Goal: Find specific page/section: Find specific page/section

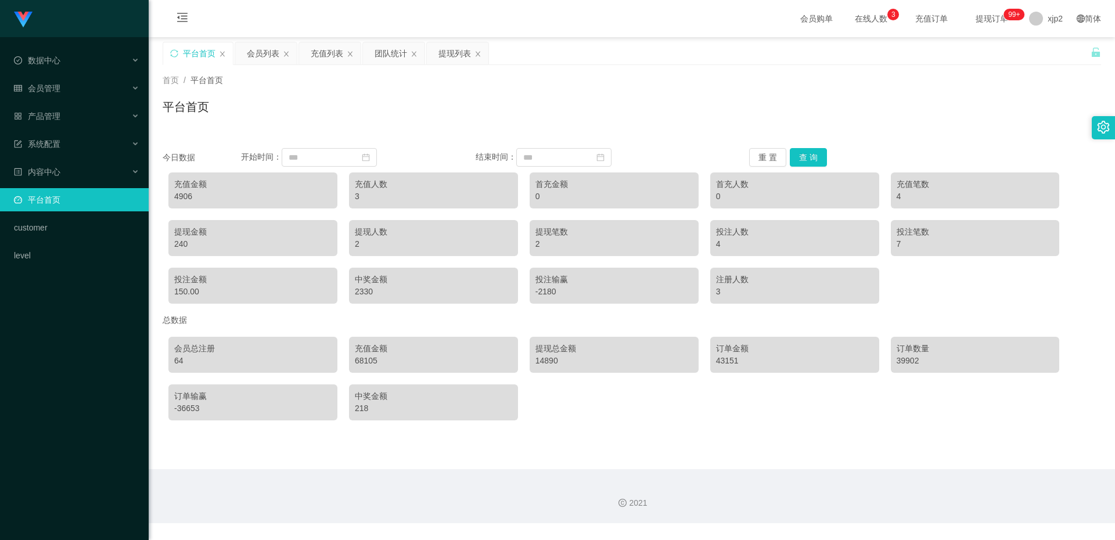
click at [849, 15] on span "在线人数 0 1 2 3 4 5 6 7 8 9 0 1 2 3 4 5 6 7 8 9 0 1 2 3 4 5 6 7 8 9" at bounding box center [871, 19] width 44 height 8
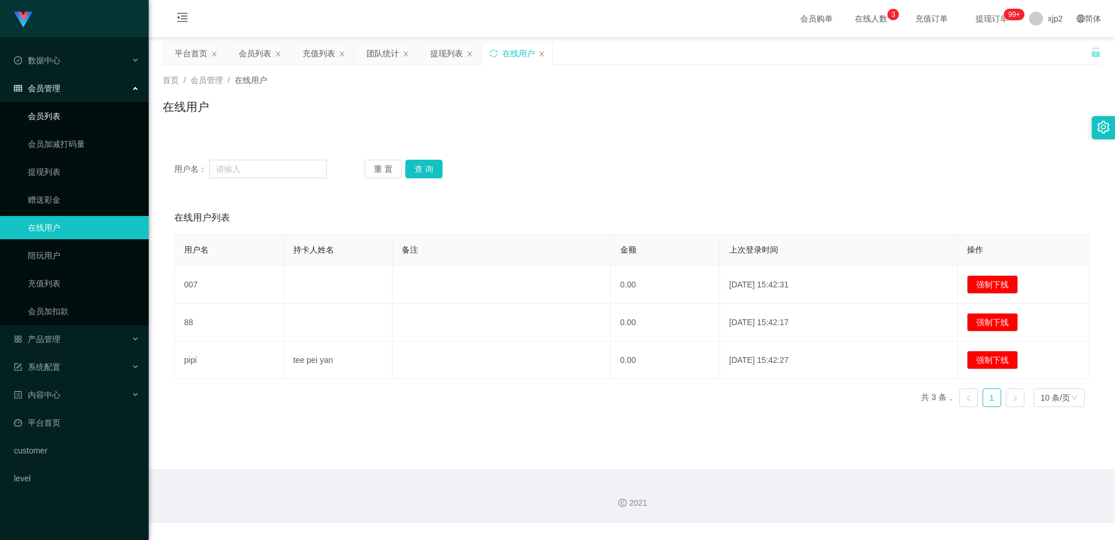
click at [47, 116] on link "会员列表" at bounding box center [84, 116] width 112 height 23
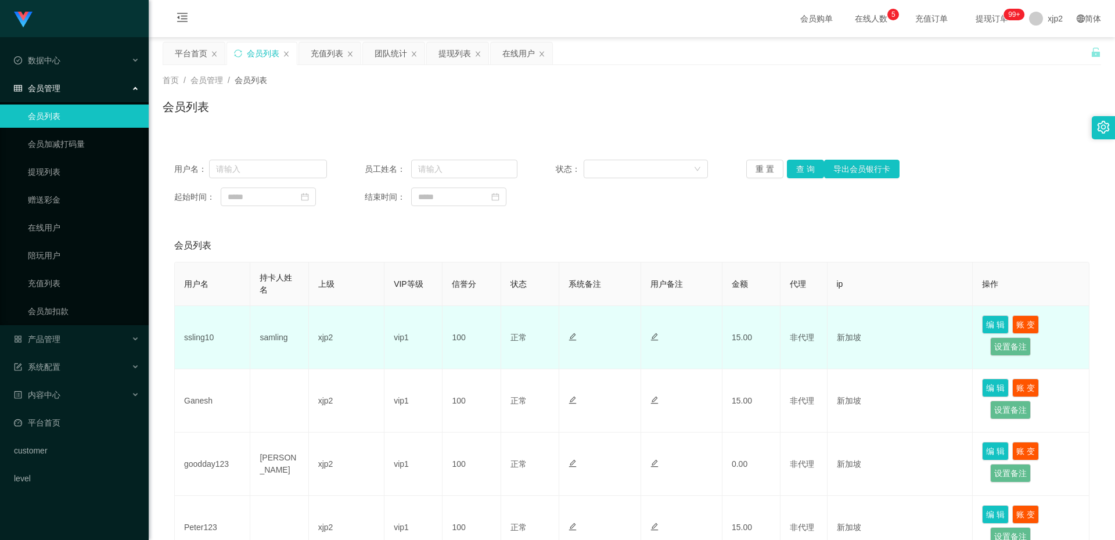
scroll to position [58, 0]
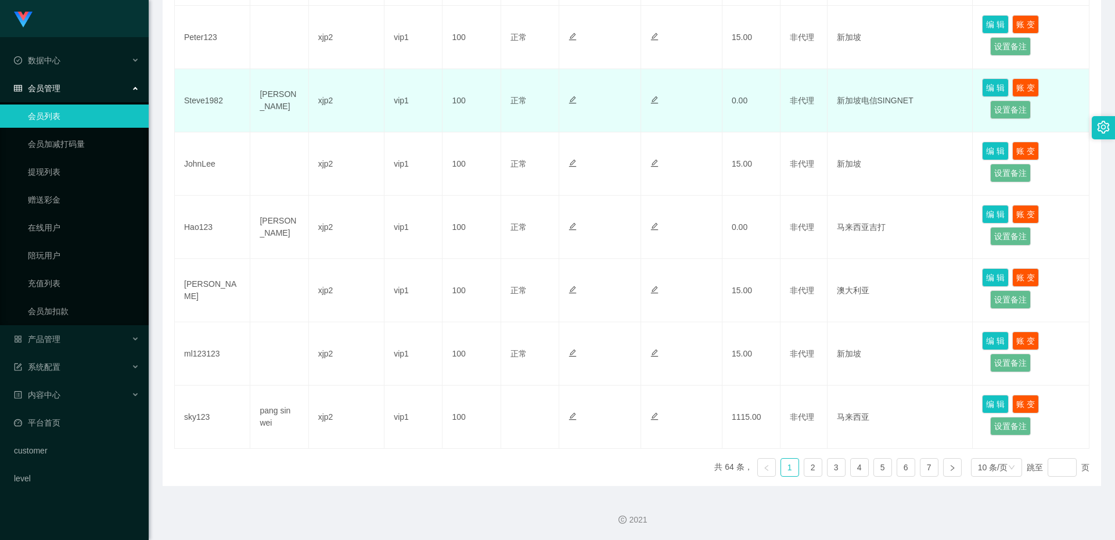
scroll to position [84, 0]
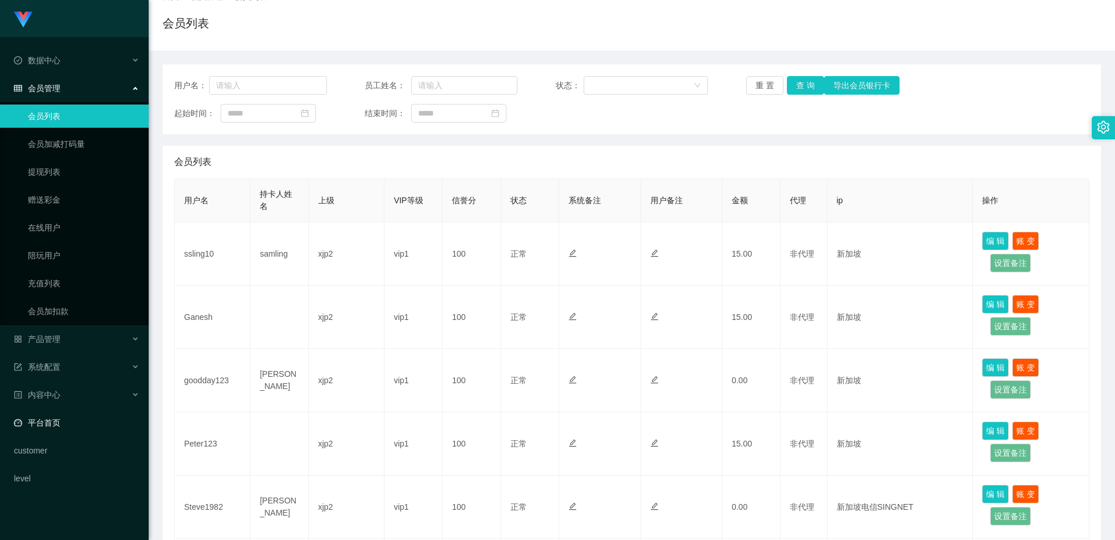
click at [59, 418] on link "平台首页" at bounding box center [76, 422] width 125 height 23
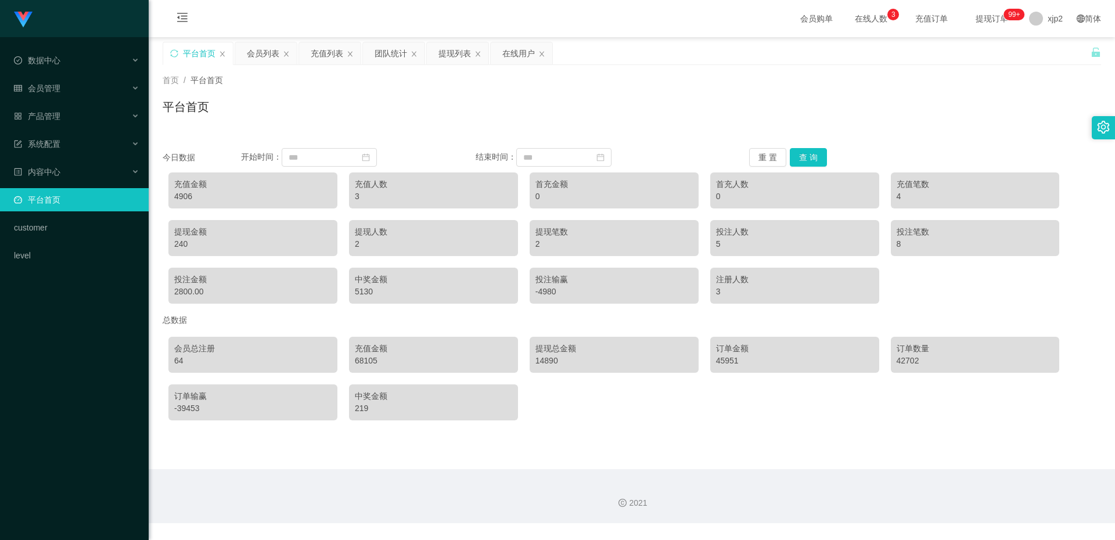
click at [62, 380] on div "Shopee工作台代理端 数据中心 会员管理 会员列表 会员加减打码量 提现列表 赠送彩金 在线用户 陪玩用户 充值列表 会员加扣款 产品管理 系统配置 内容…" at bounding box center [74, 270] width 149 height 540
click at [75, 372] on div "Shopee工作台代理端 数据中心 会员管理 产品管理 系统配置 内容中心 平台首页 customer level" at bounding box center [74, 270] width 149 height 540
